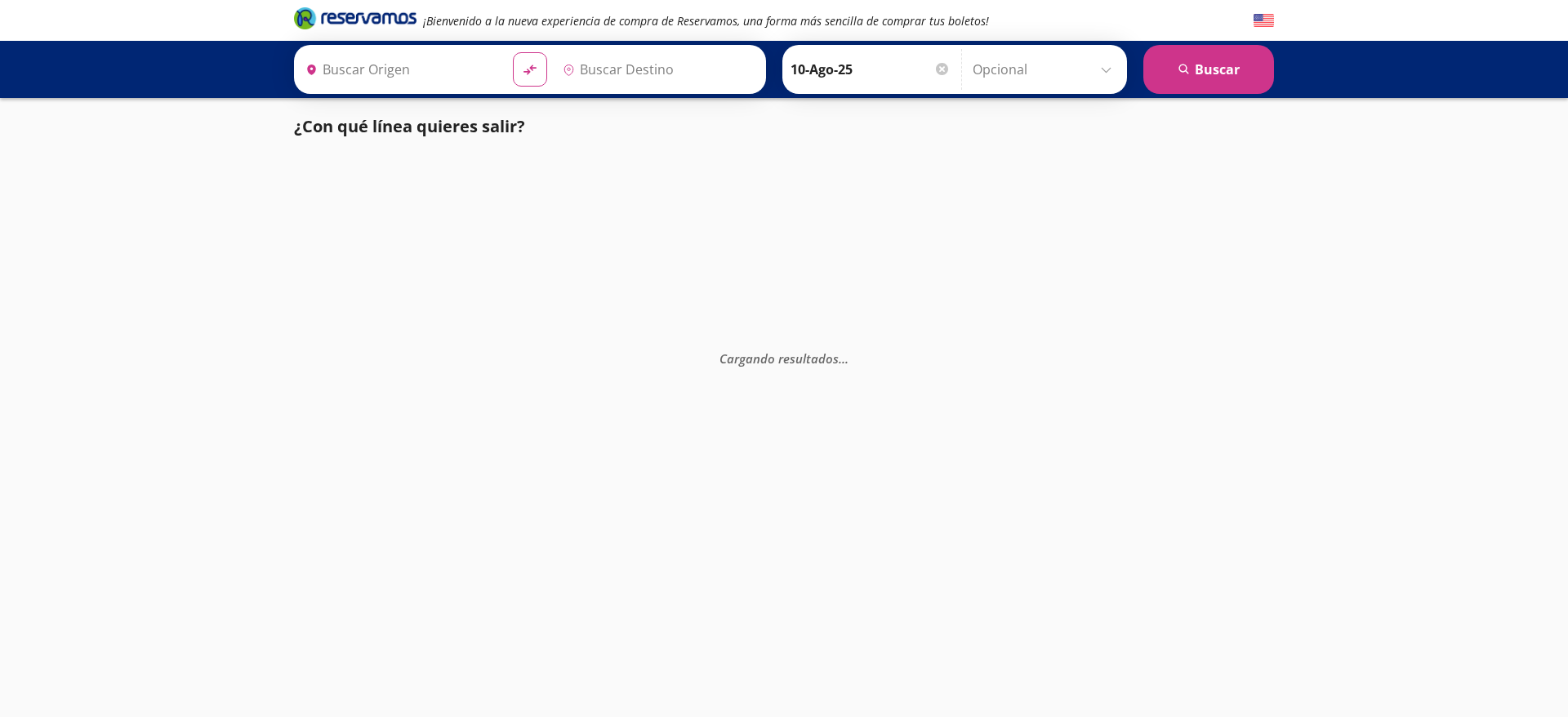
type input "Central del Sur (taxqueña), [GEOGRAPHIC_DATA]"
type input "[GEOGRAPHIC_DATA], [GEOGRAPHIC_DATA]"
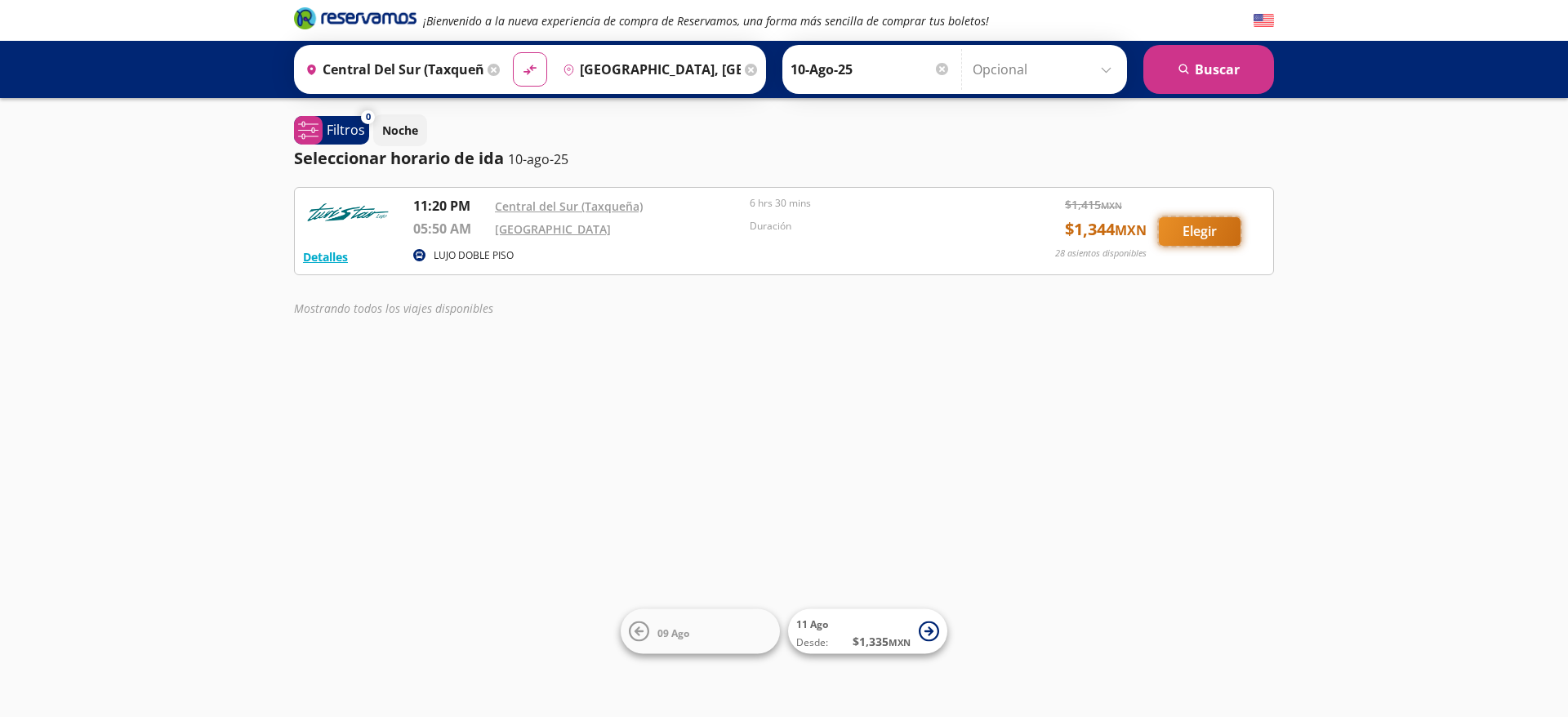
click at [1208, 234] on button "Elegir" at bounding box center [1199, 231] width 81 height 28
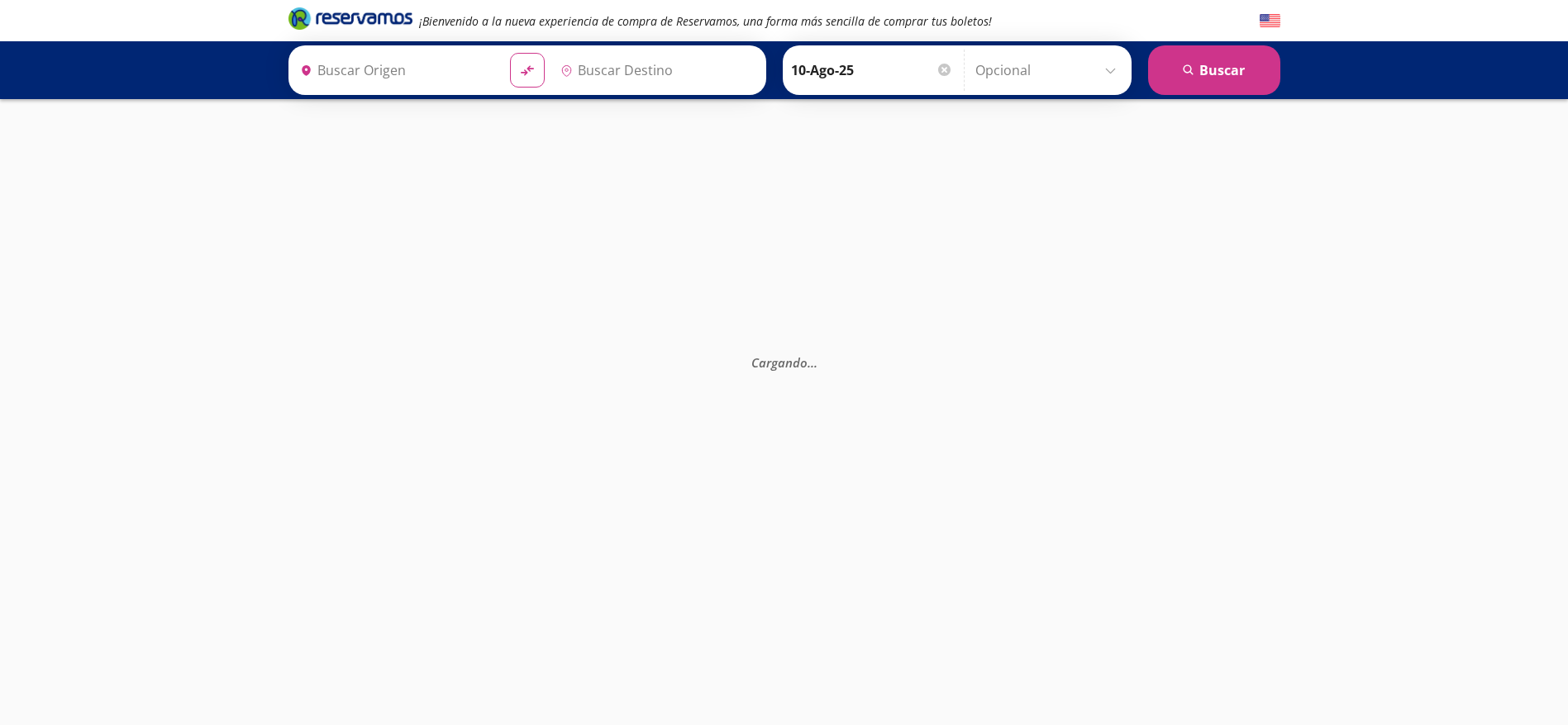
type input "Central del Sur (taxqueña), [GEOGRAPHIC_DATA]"
type input "[GEOGRAPHIC_DATA], [GEOGRAPHIC_DATA]"
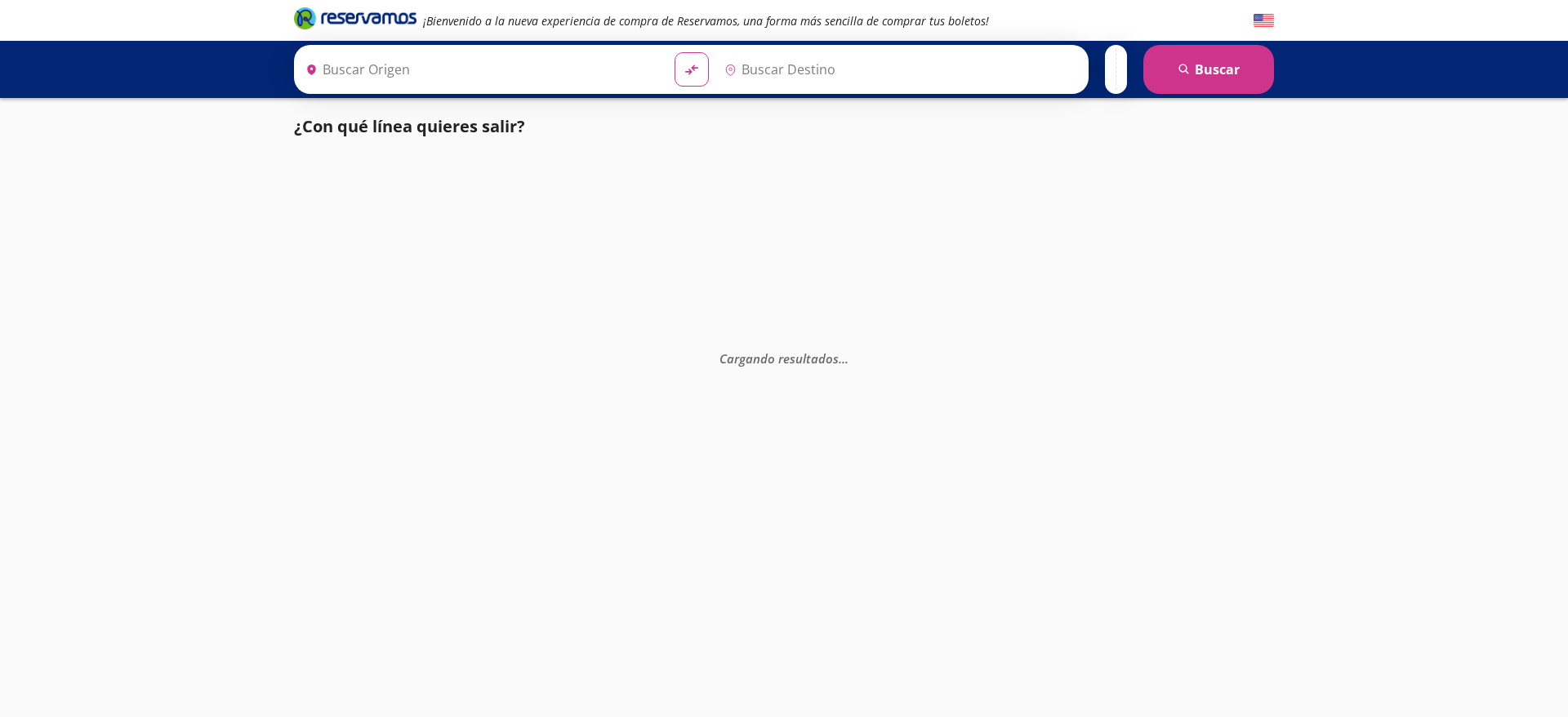
type input "Santiago de Querétaro, Querétaro"
type input "Central del Sur (taxqueña), [GEOGRAPHIC_DATA]"
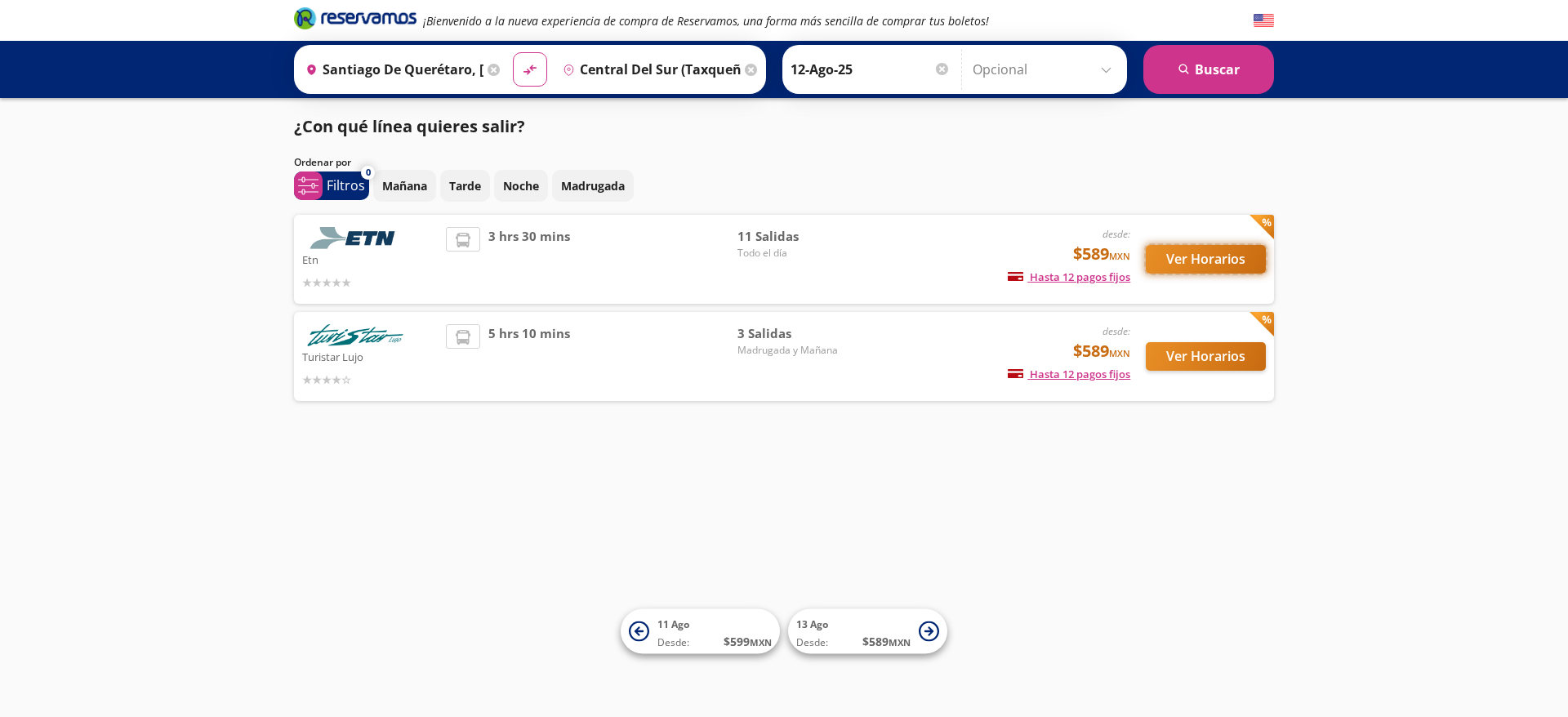
click at [1223, 261] on button "Ver Horarios" at bounding box center [1206, 258] width 120 height 28
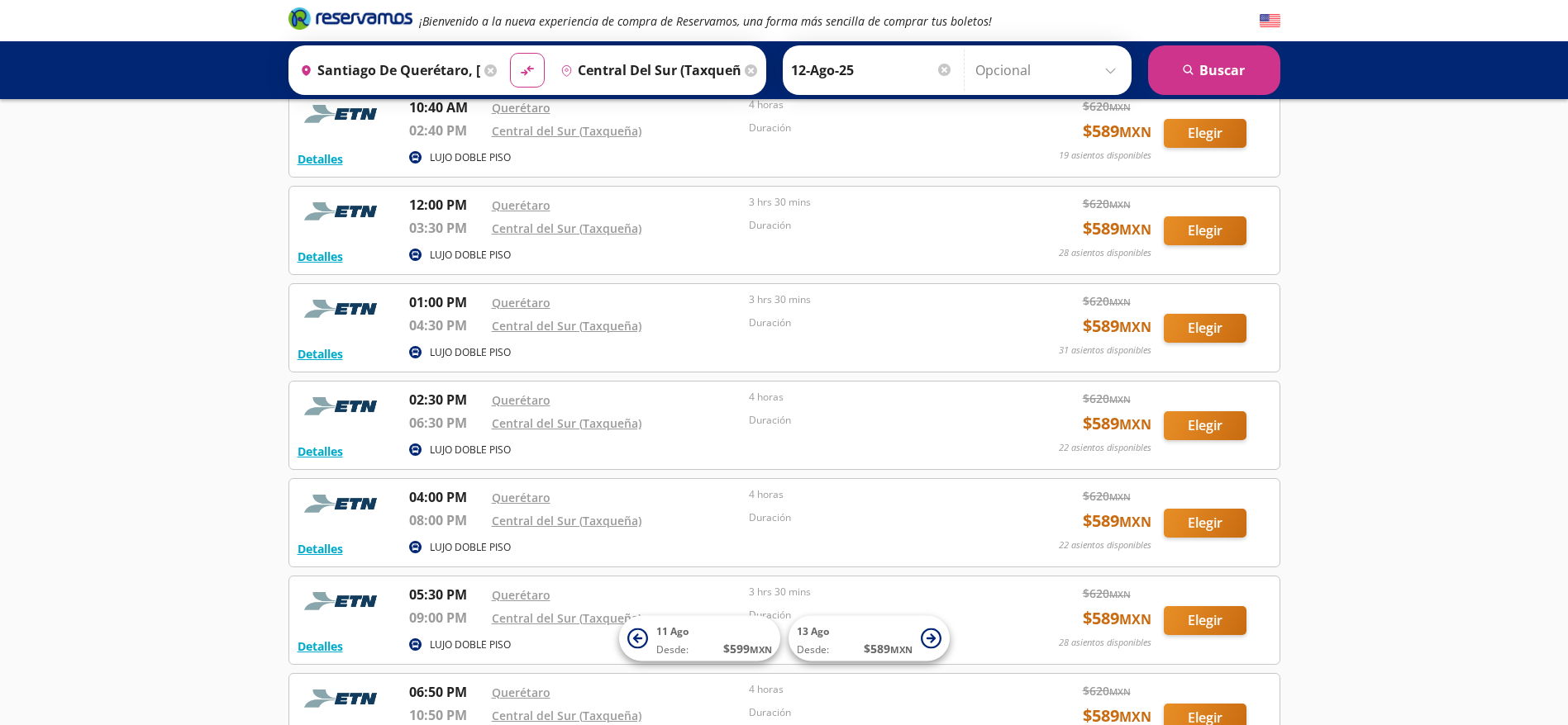
scroll to position [338, 0]
